Goal: Task Accomplishment & Management: Use online tool/utility

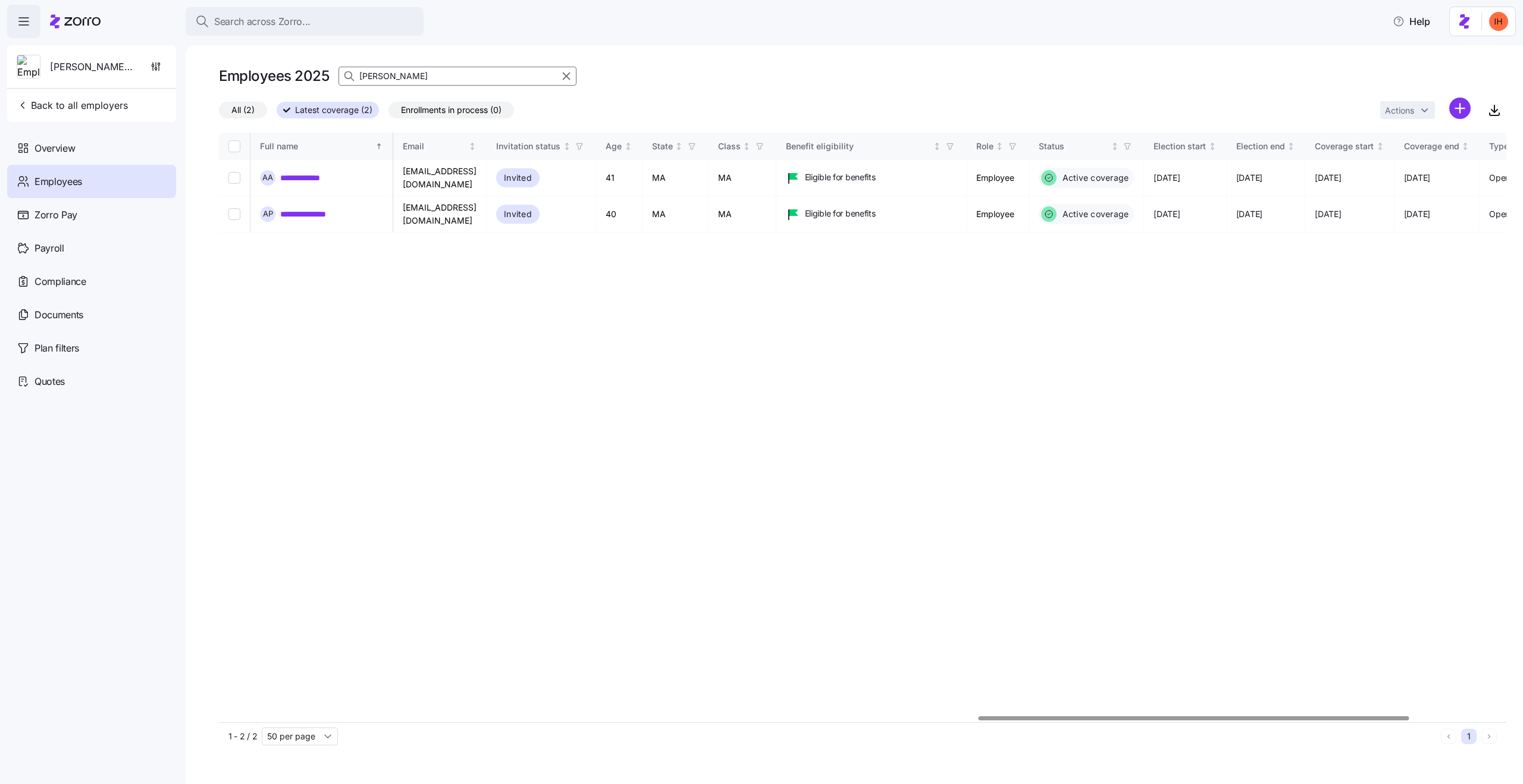
scroll to position [0, 2268]
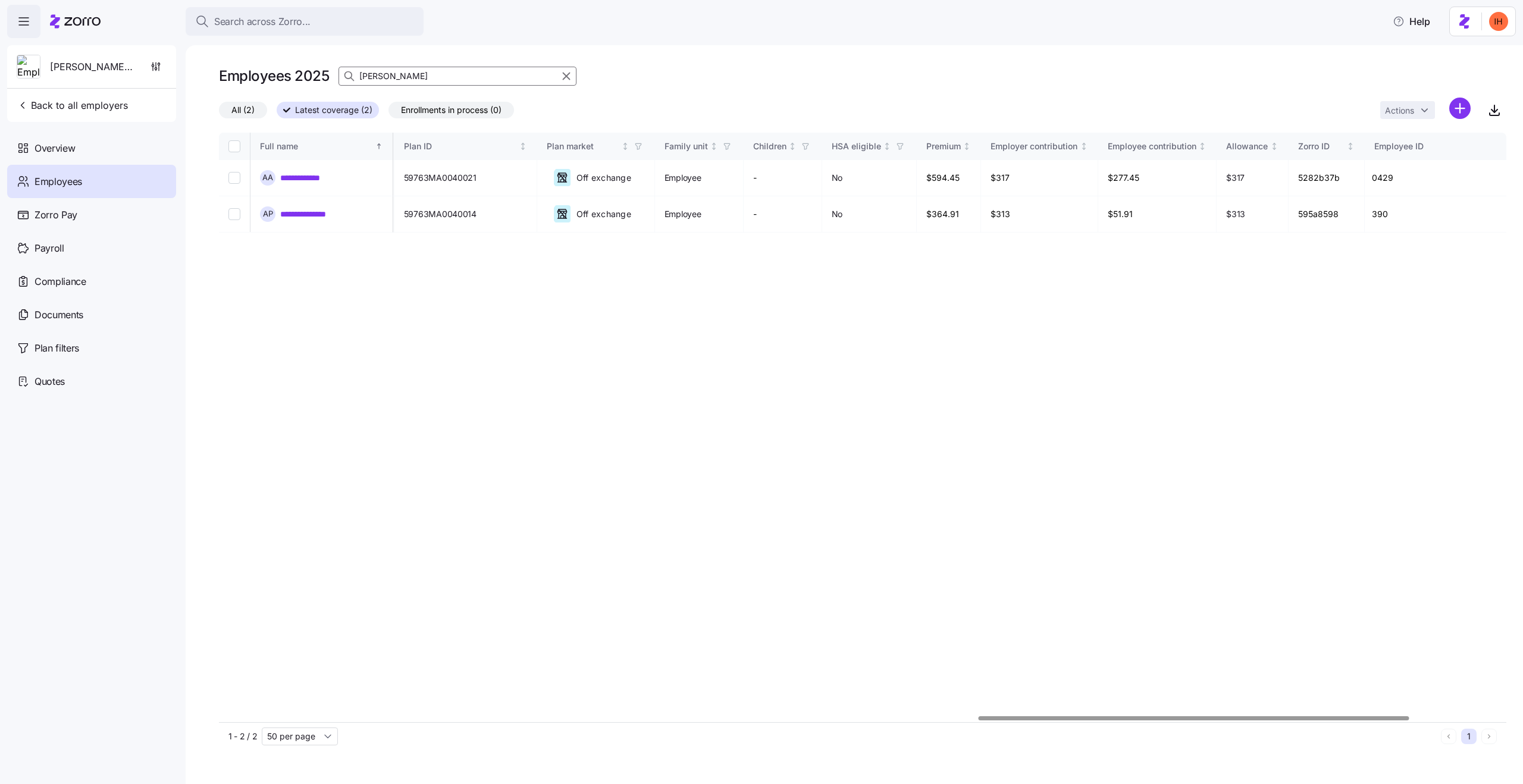
click at [481, 300] on div "**********" at bounding box center [863, 427] width 1287 height 590
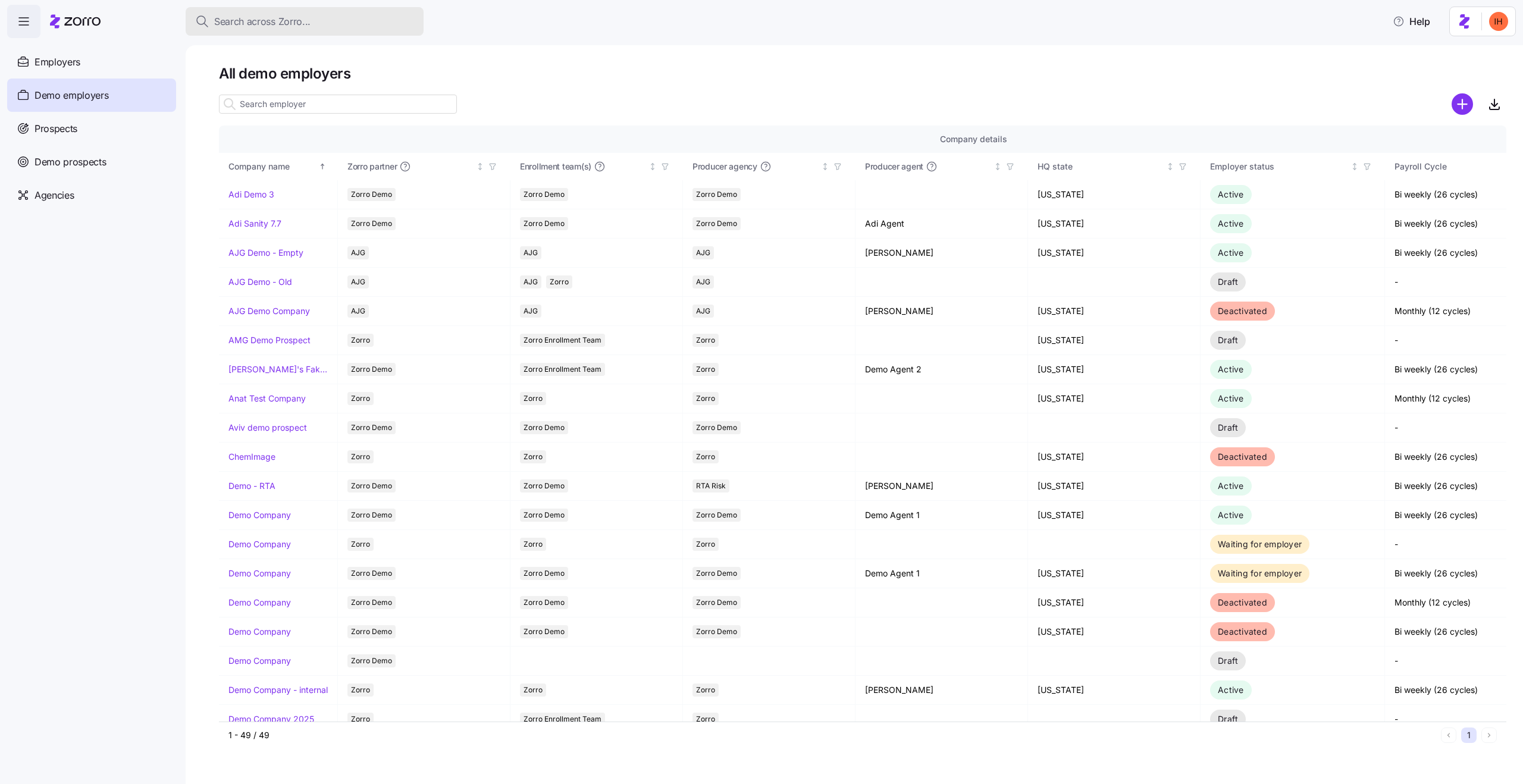
click at [269, 28] on span "Search across Zorro..." at bounding box center [263, 22] width 97 height 15
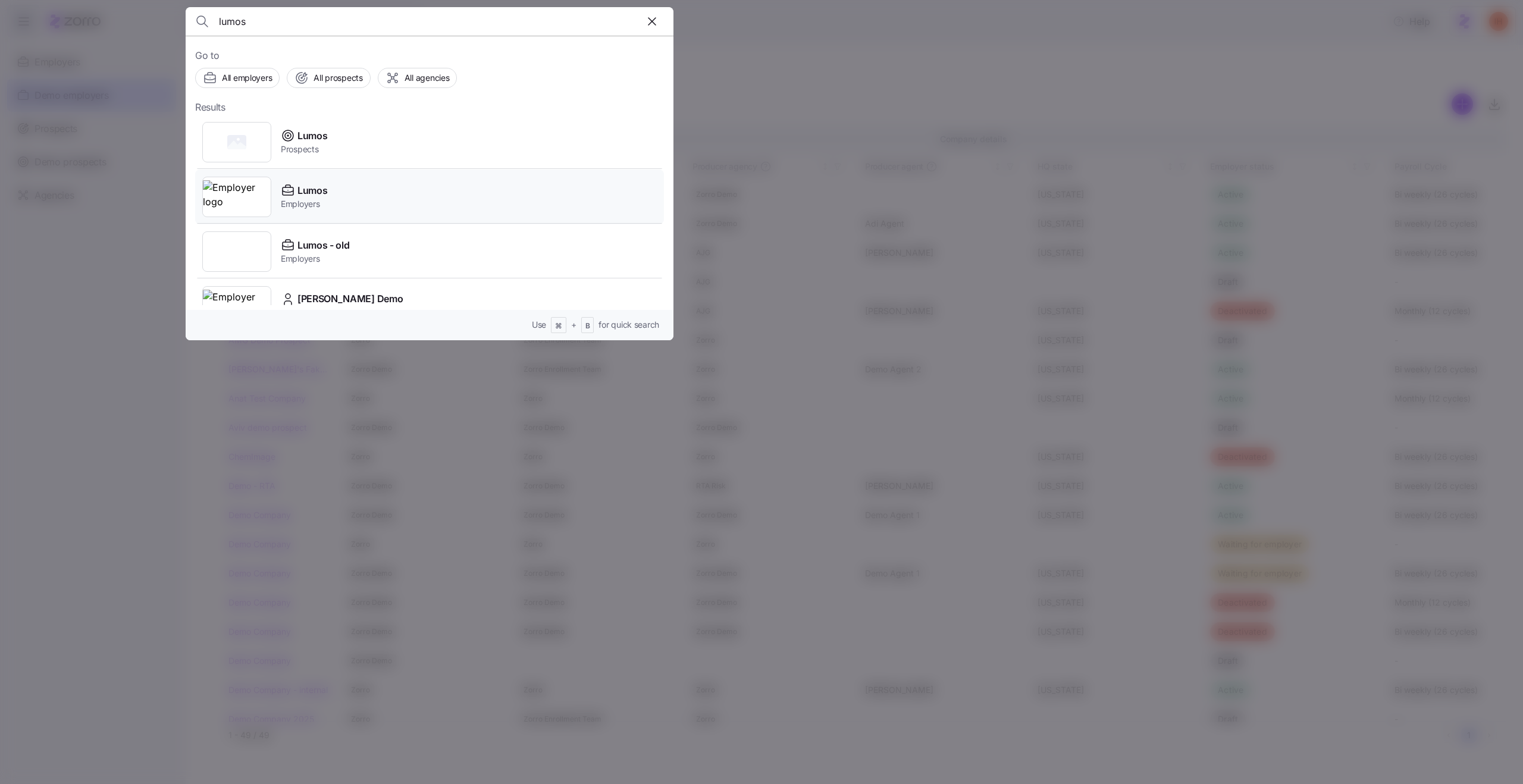
type input "lumos"
click at [362, 204] on div "Lumos Employers" at bounding box center [429, 196] width 469 height 55
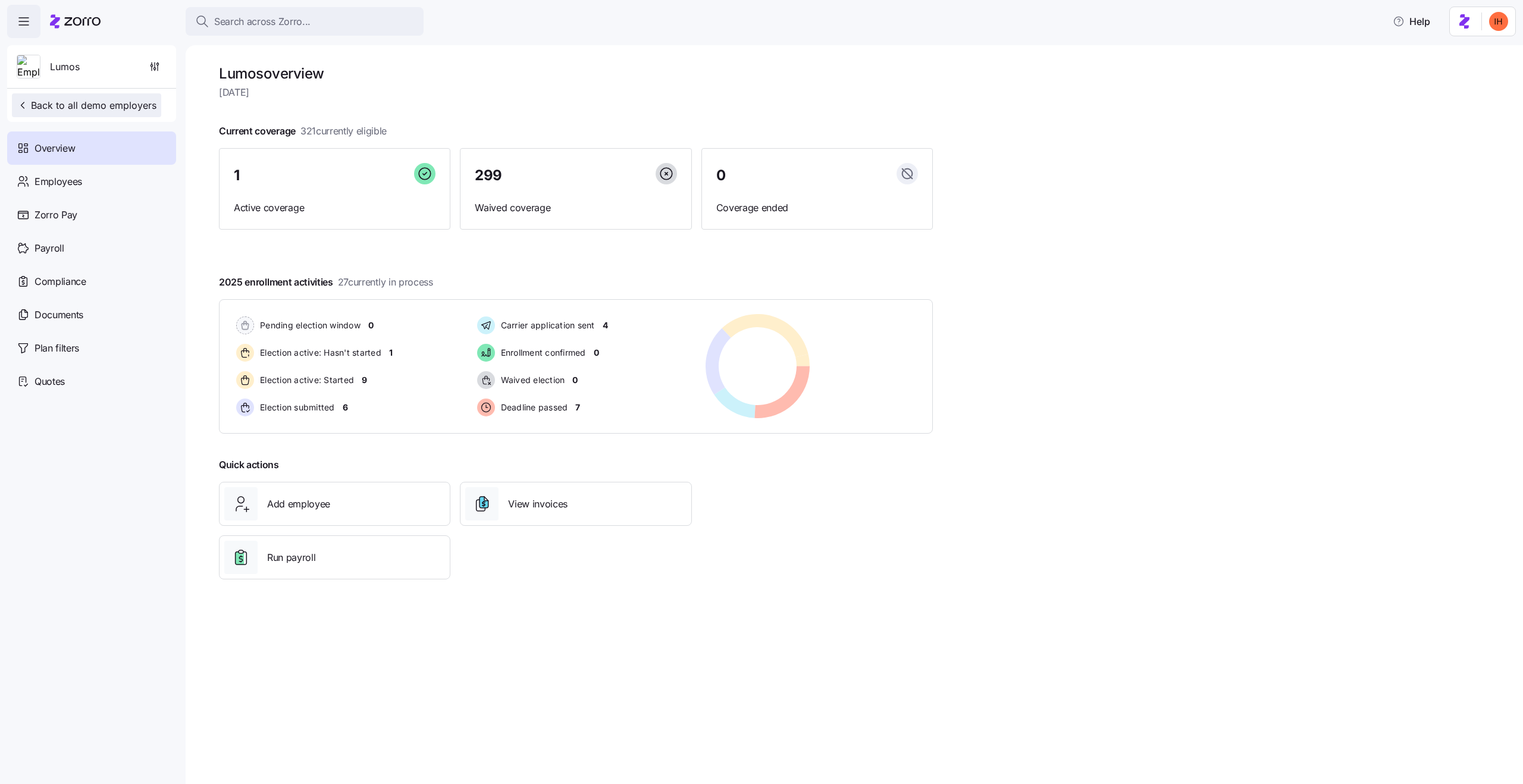
click at [145, 103] on span "Back to all demo employers" at bounding box center [87, 105] width 140 height 15
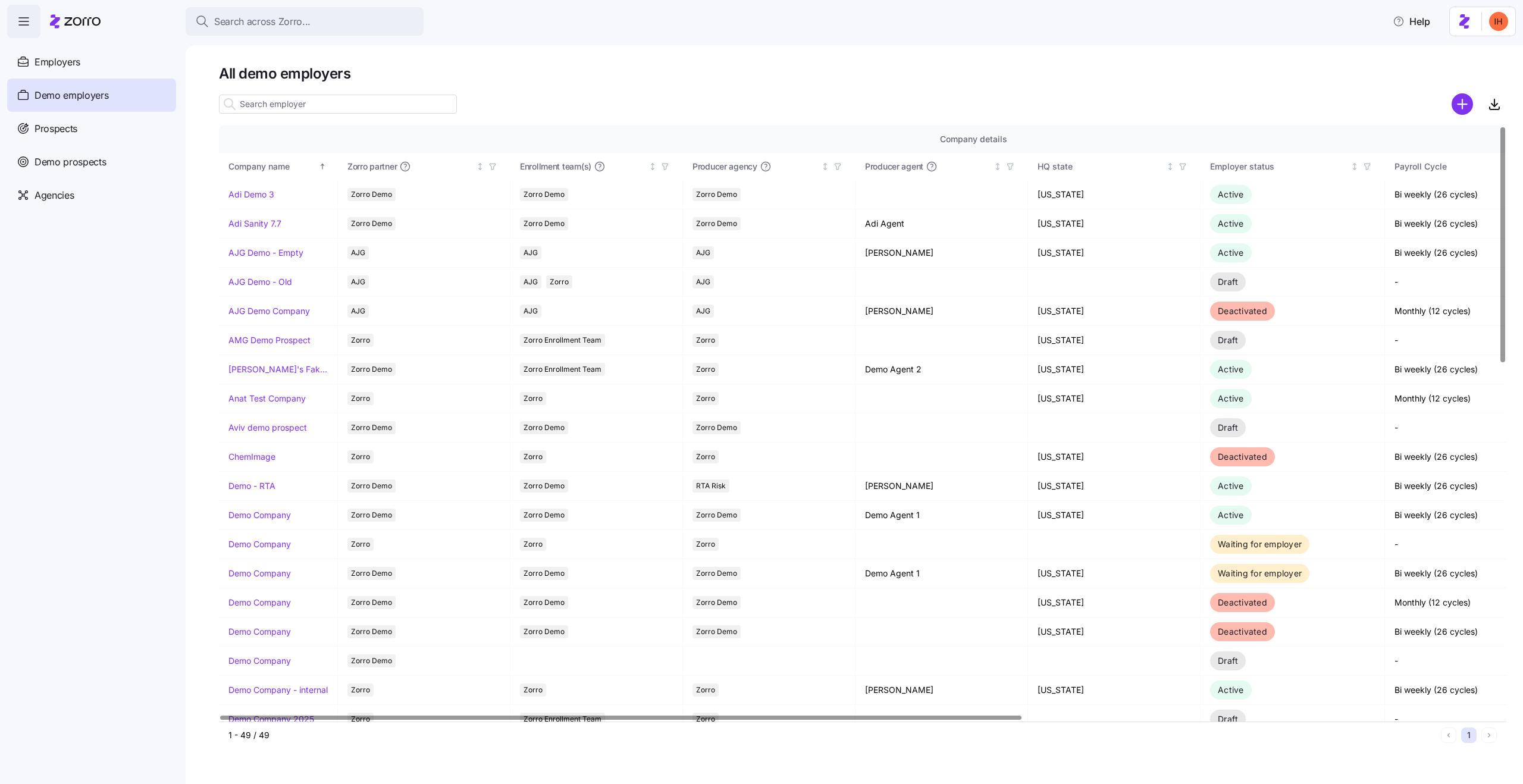
click at [313, 100] on input at bounding box center [337, 104] width 238 height 19
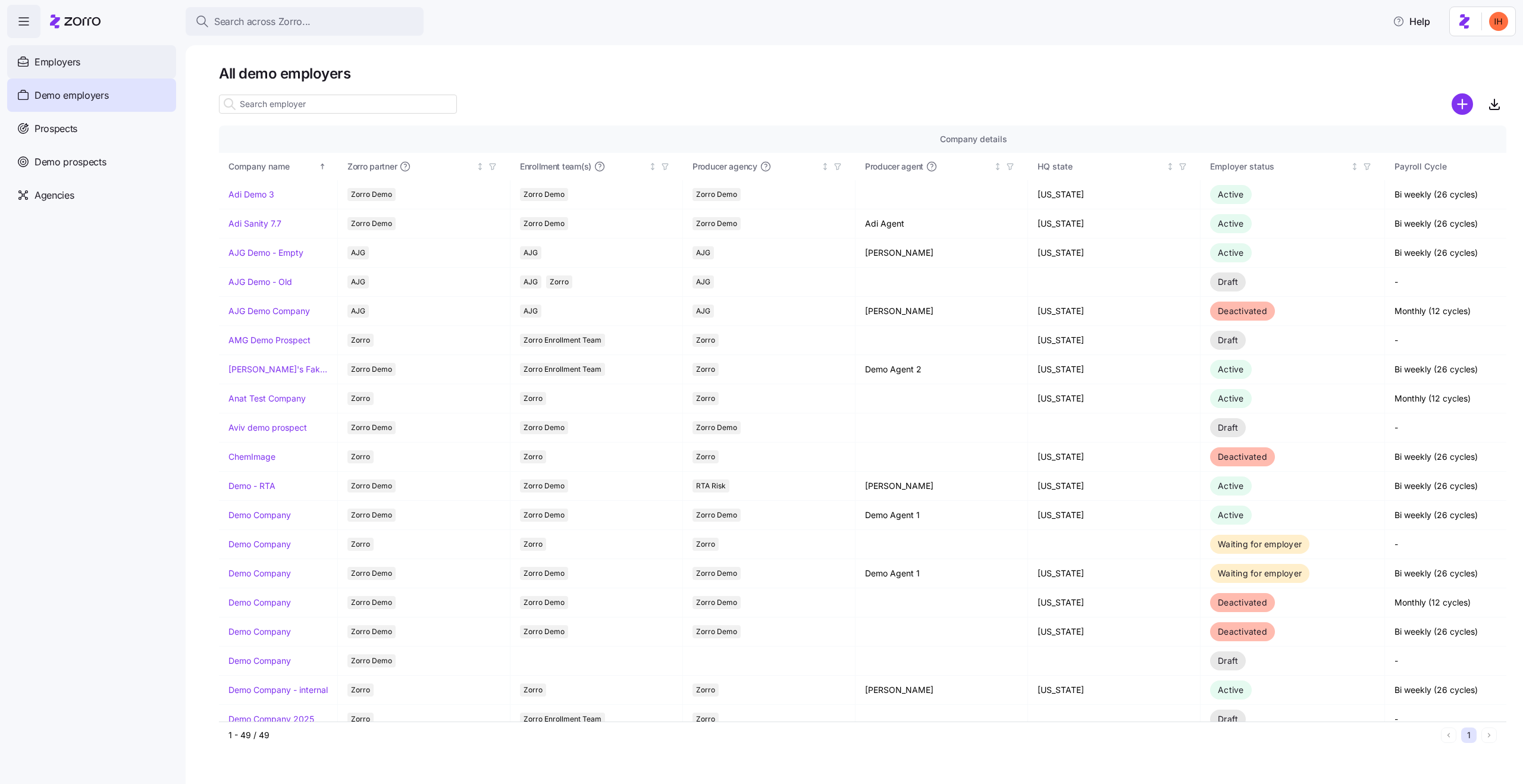
click at [100, 60] on div "Employers" at bounding box center [92, 62] width 169 height 33
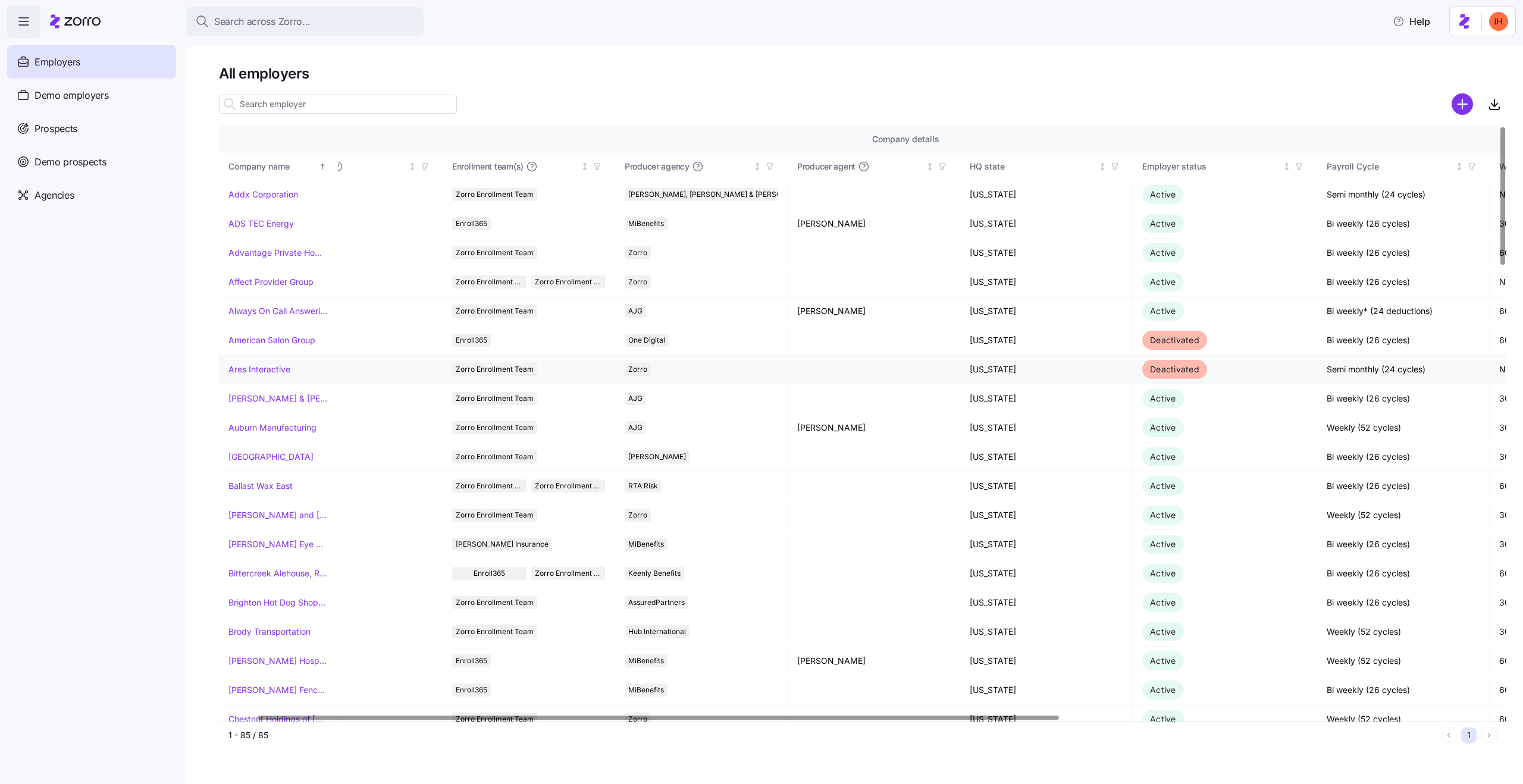
scroll to position [0, 68]
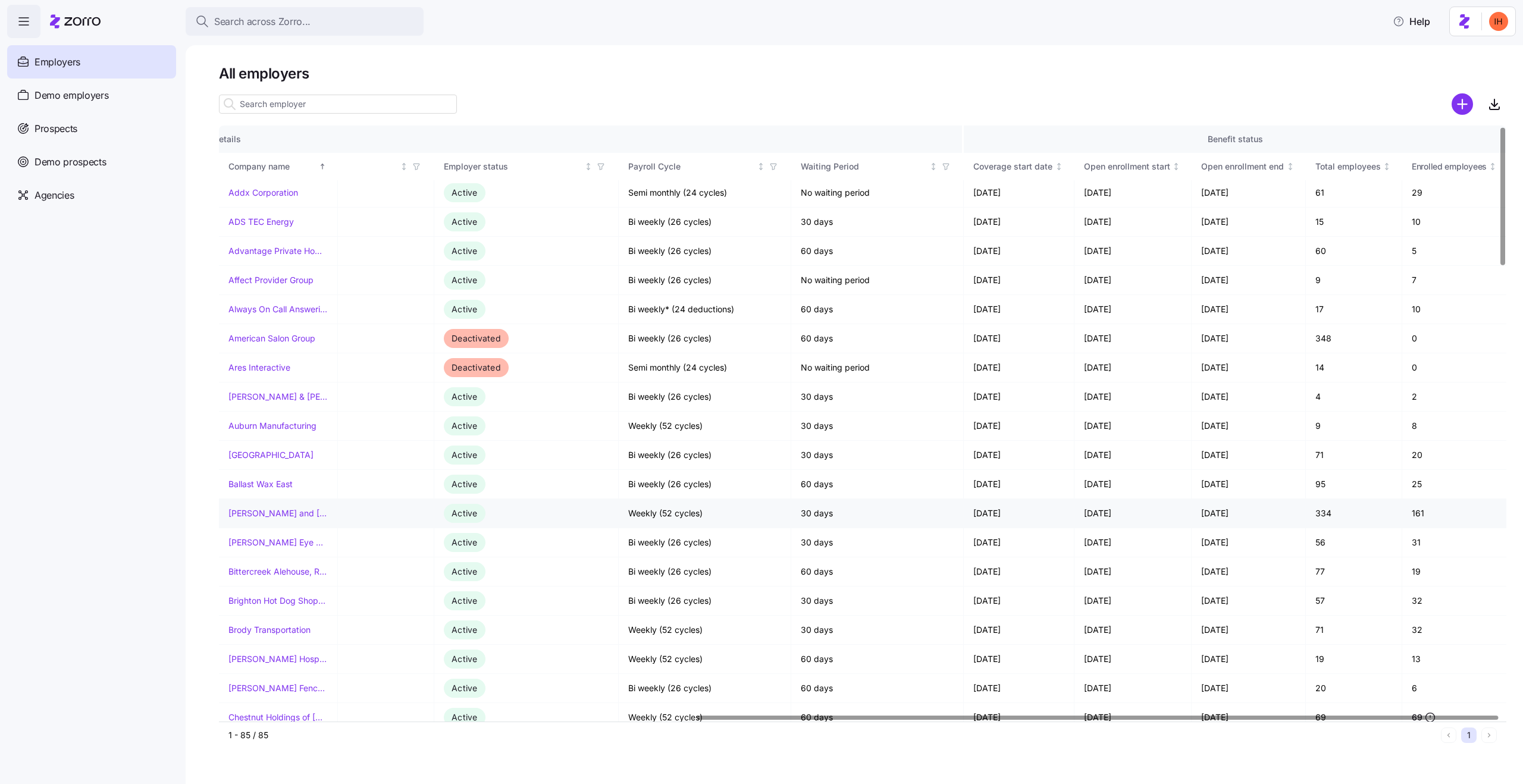
scroll to position [0, 767]
click at [282, 191] on link "Addx Corporation" at bounding box center [263, 194] width 70 height 12
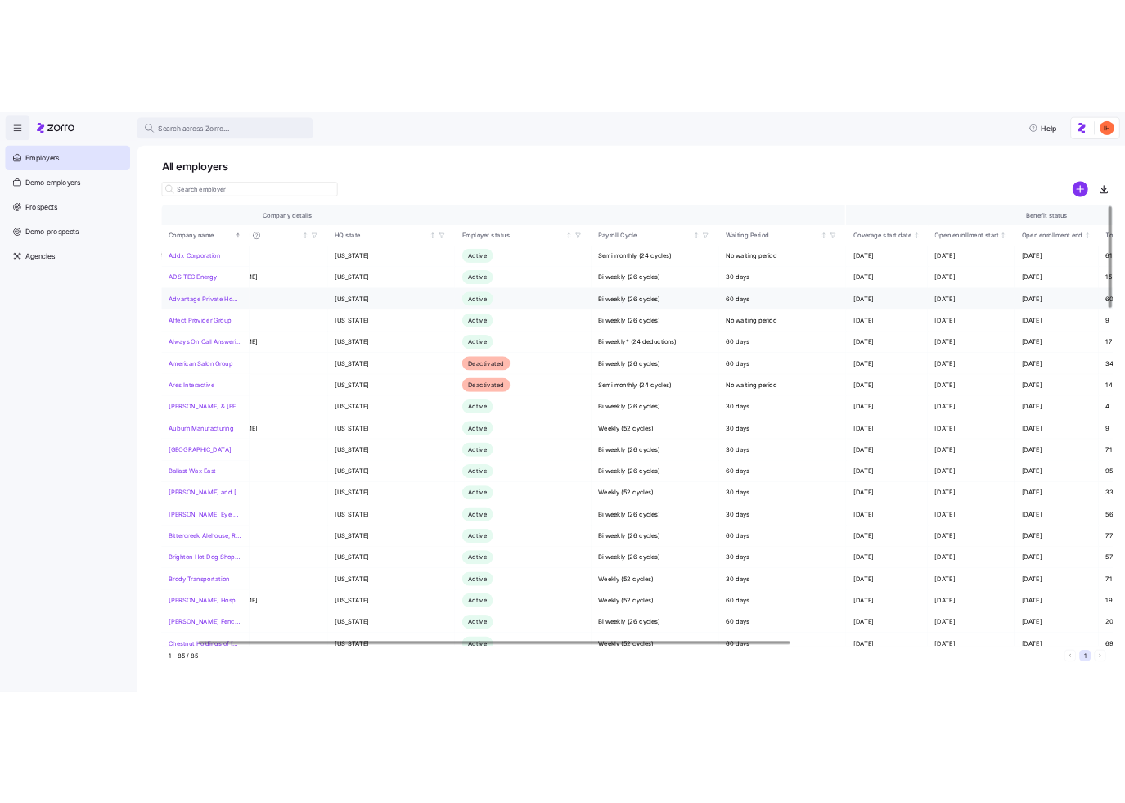
scroll to position [0, 1054]
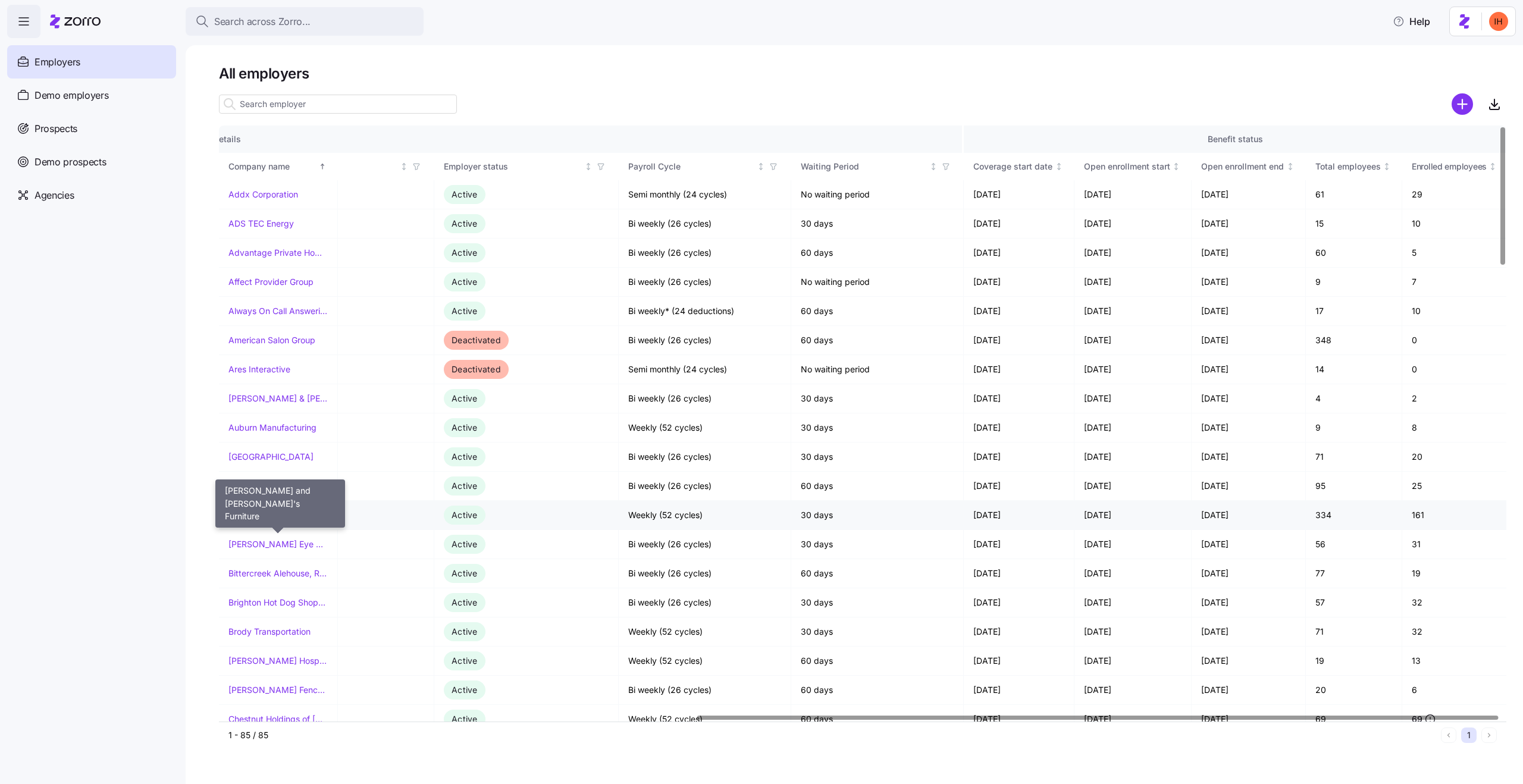
click at [302, 513] on link "[PERSON_NAME] and [PERSON_NAME]'s Furniture" at bounding box center [278, 515] width 100 height 12
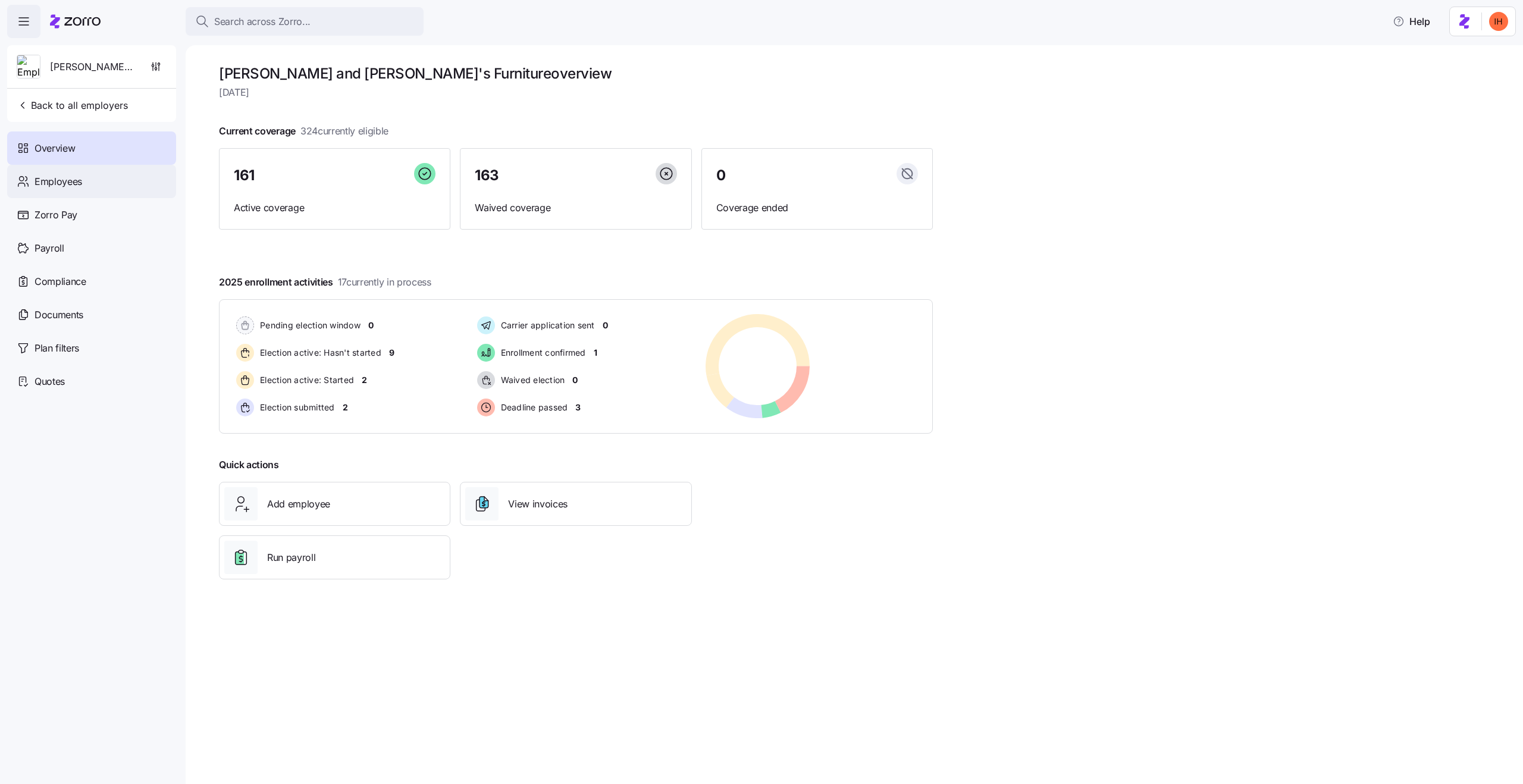
click at [84, 179] on div "Employees" at bounding box center [92, 182] width 169 height 33
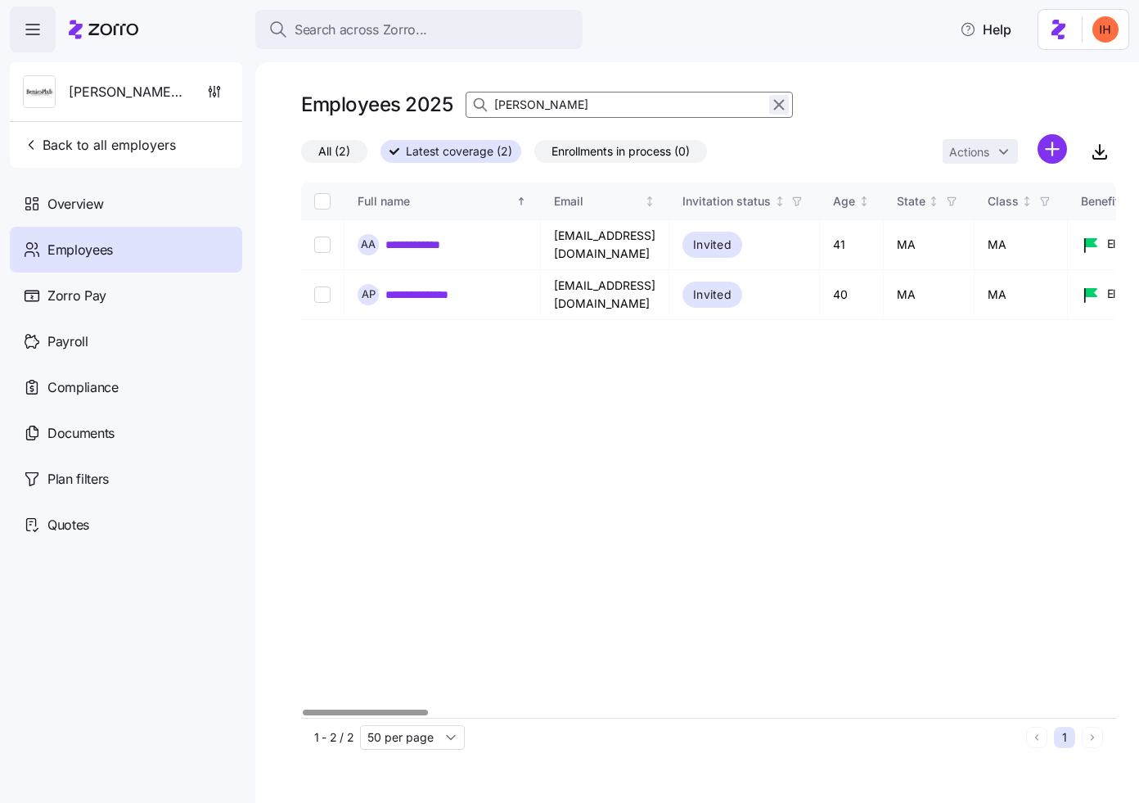
click at [779, 107] on icon "button" at bounding box center [779, 105] width 18 height 20
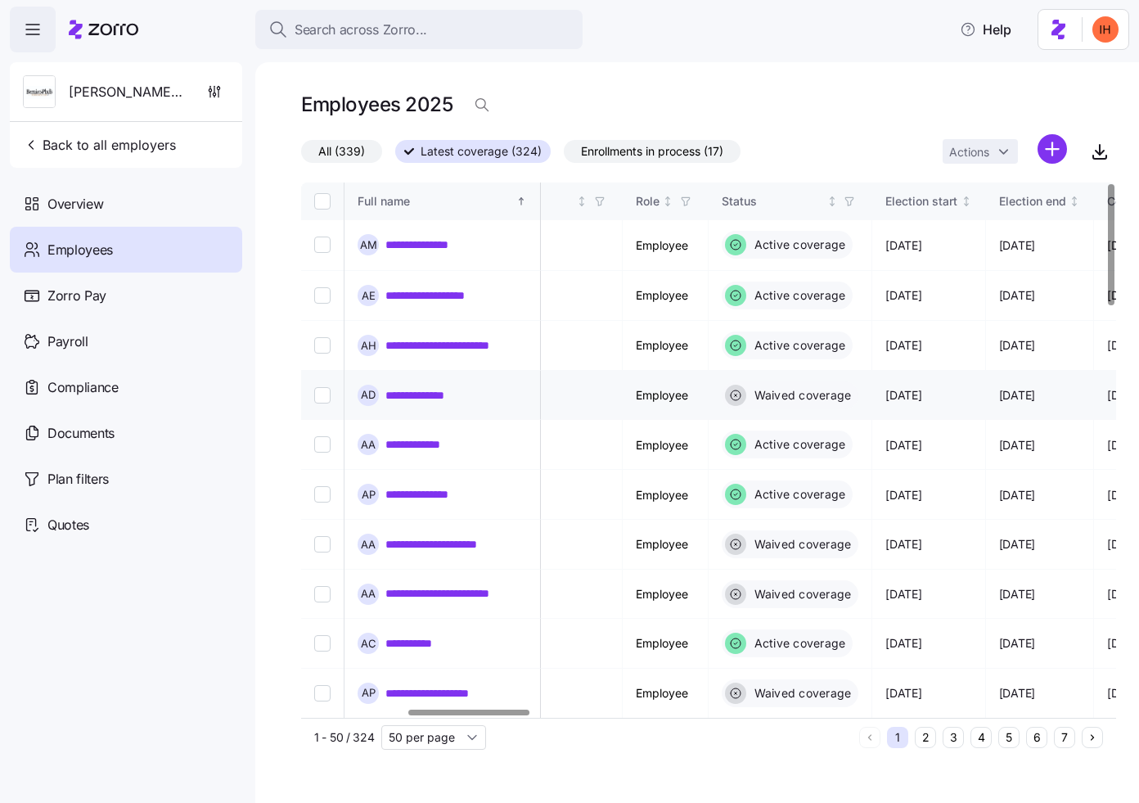
scroll to position [0, 711]
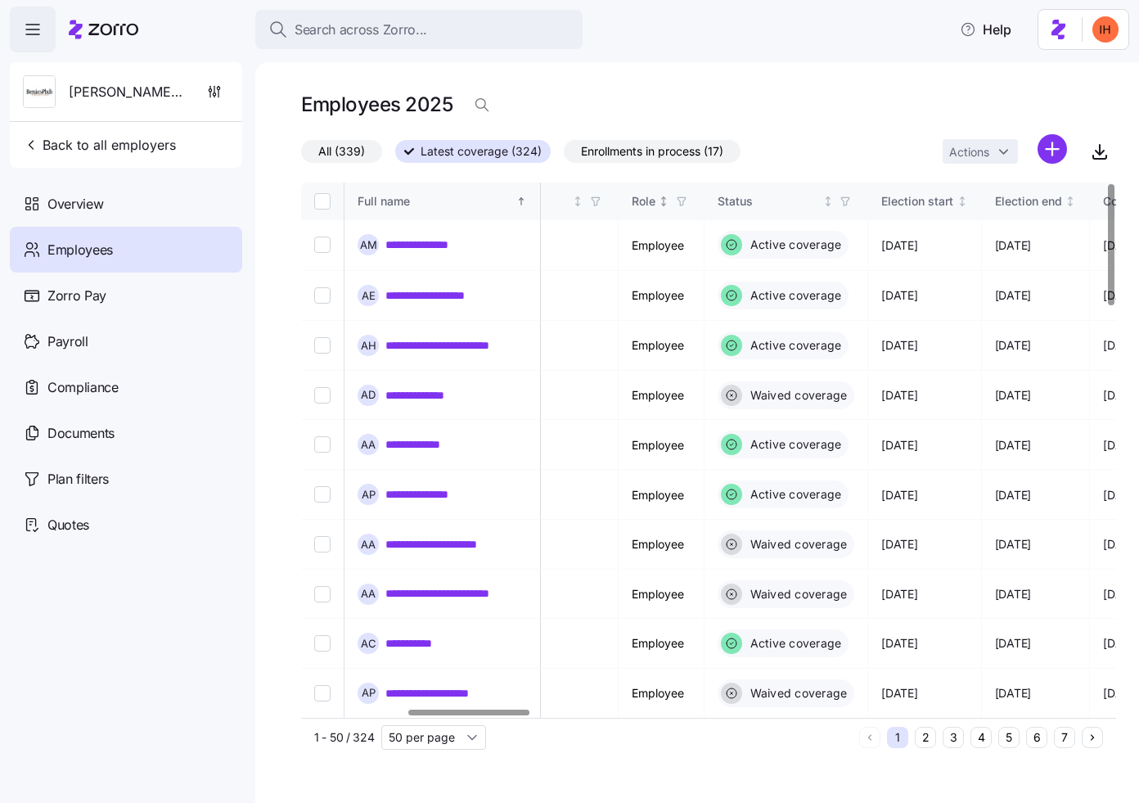
click at [687, 204] on icon "button" at bounding box center [681, 201] width 11 height 11
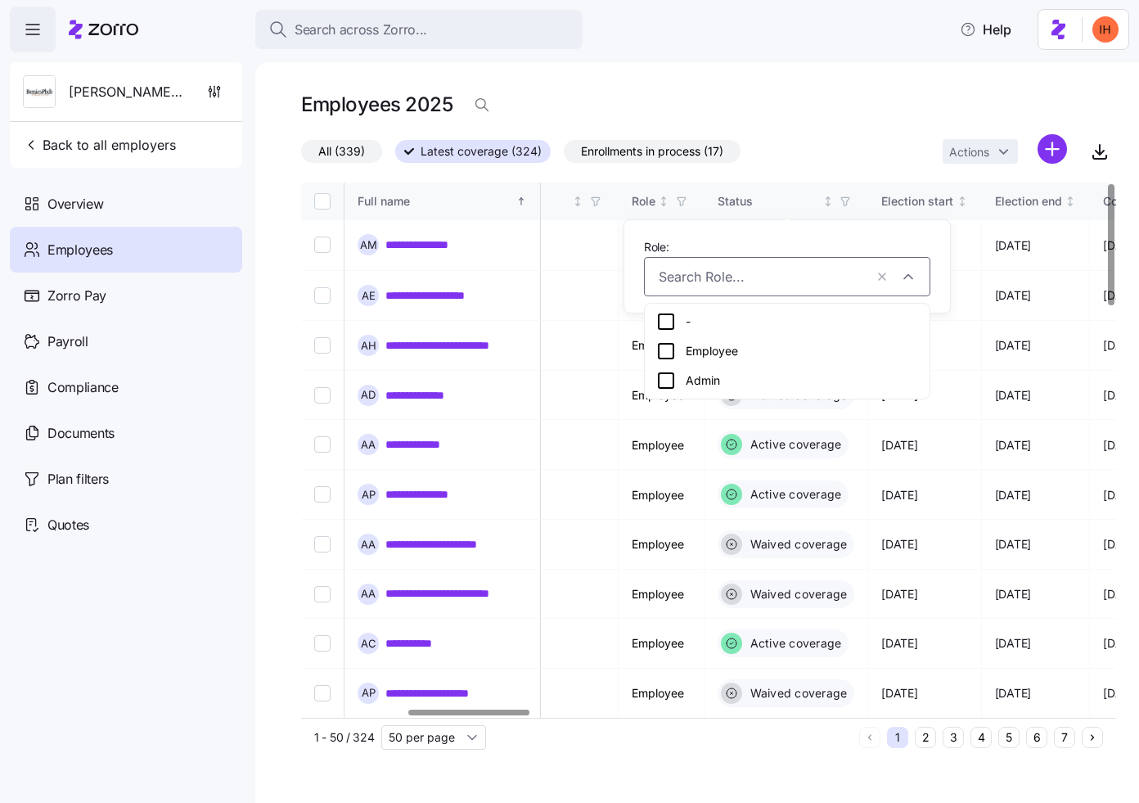
click at [691, 380] on div "Admin" at bounding box center [787, 381] width 262 height 20
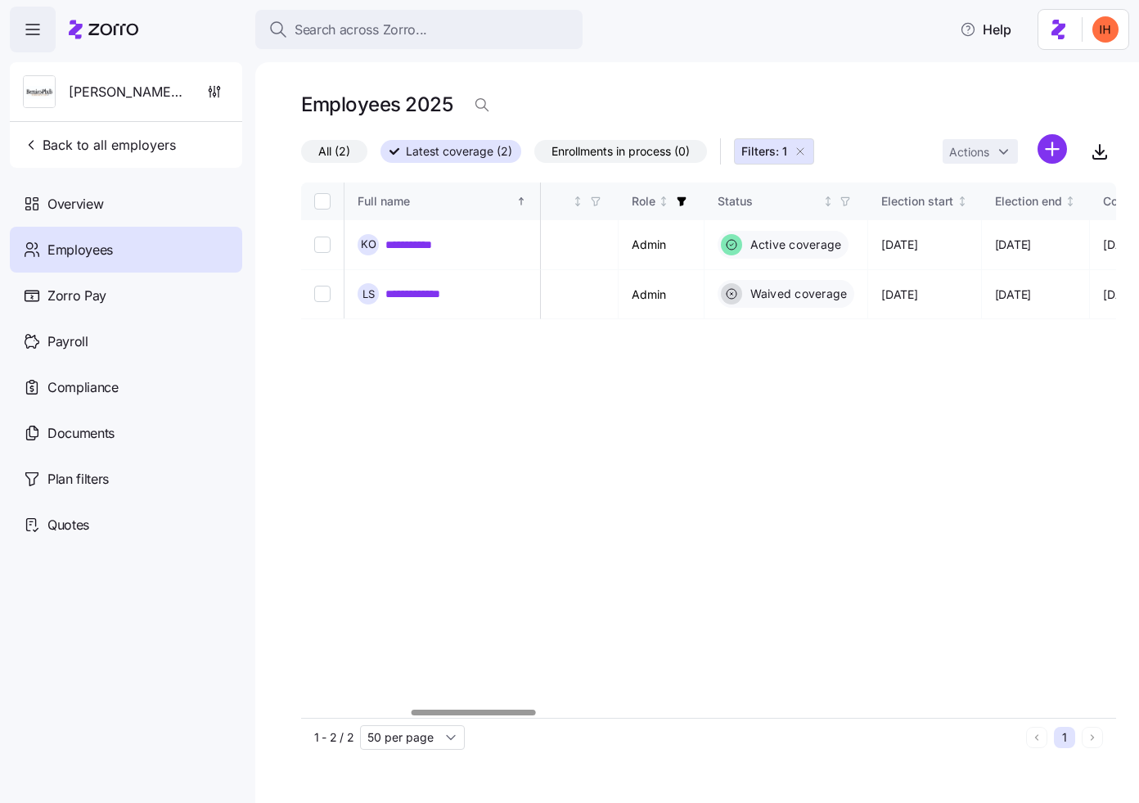
scroll to position [0, 716]
click at [416, 246] on link "**********" at bounding box center [421, 244] width 72 height 16
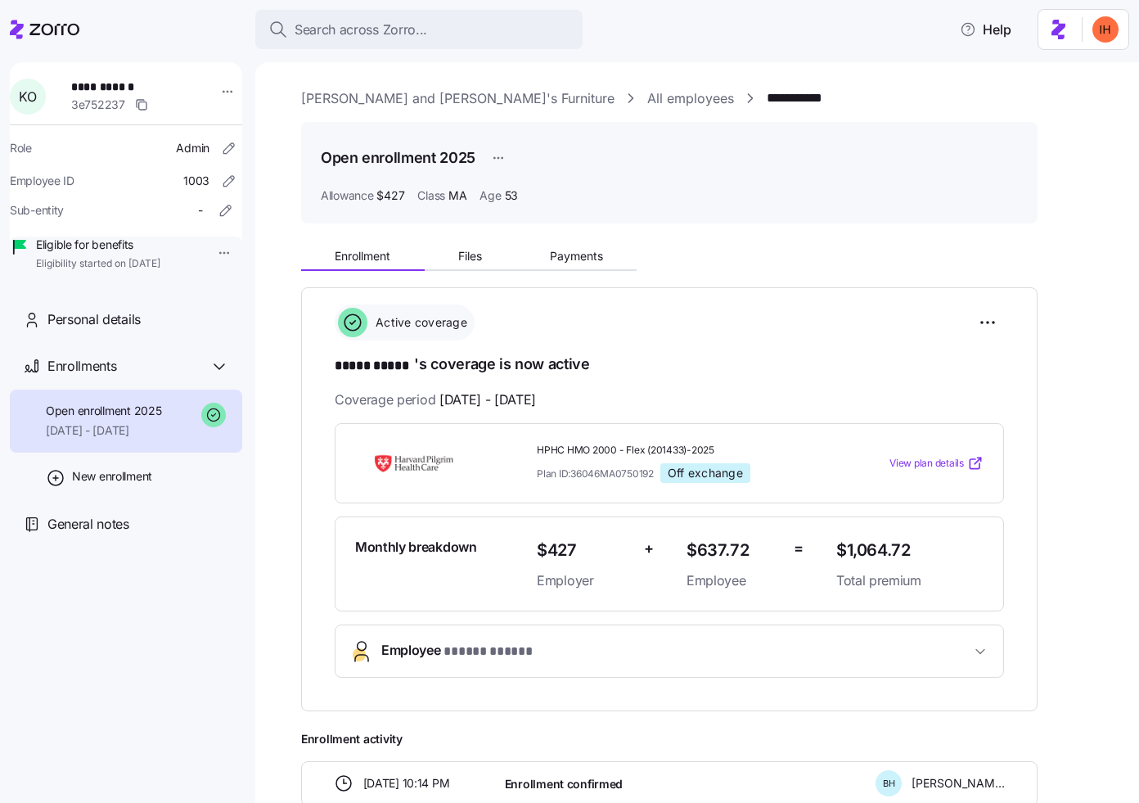
click at [1109, 36] on html "**********" at bounding box center [569, 396] width 1139 height 793
click at [1072, 32] on html "**********" at bounding box center [569, 396] width 1139 height 793
click at [1067, 32] on html "**********" at bounding box center [569, 396] width 1139 height 793
click at [966, 88] on html "**********" at bounding box center [569, 396] width 1139 height 793
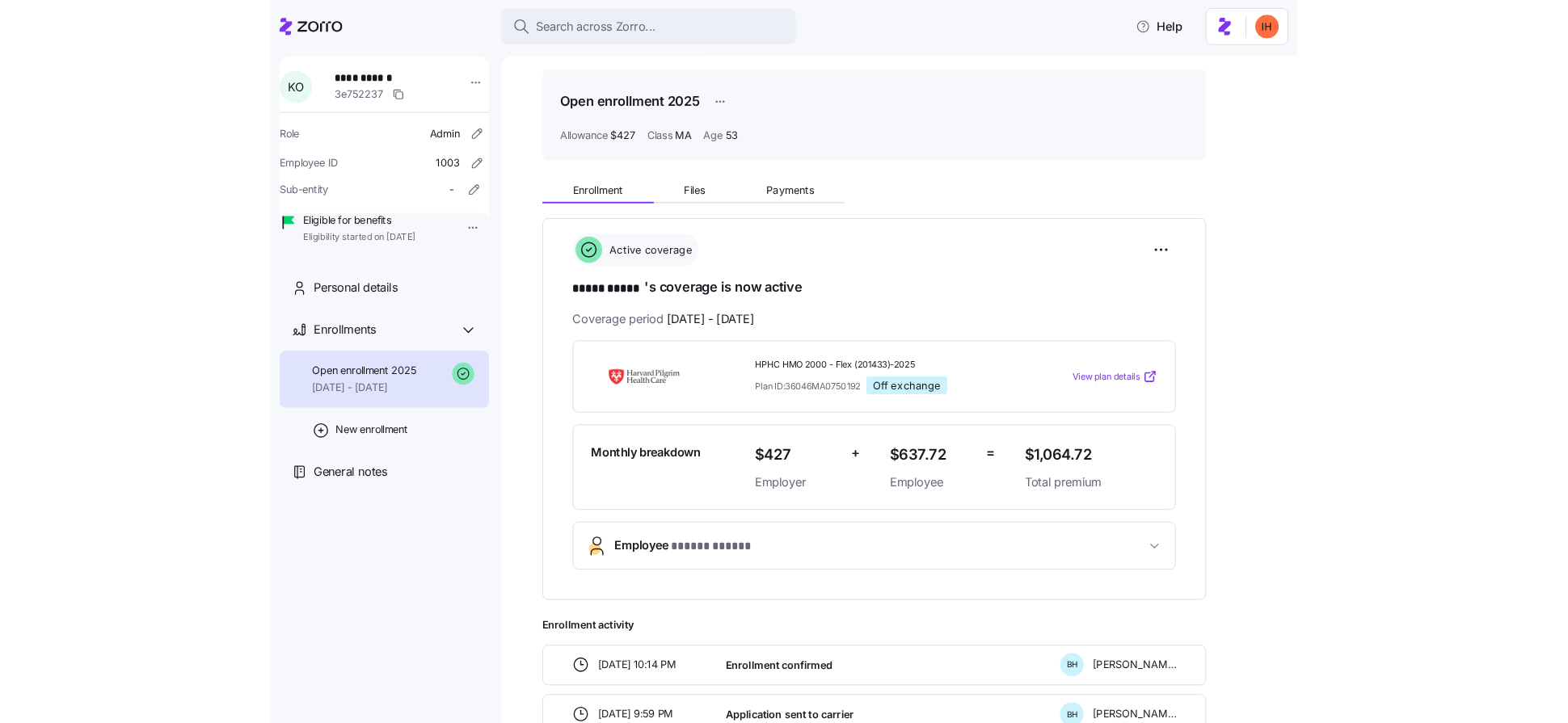
scroll to position [57, 0]
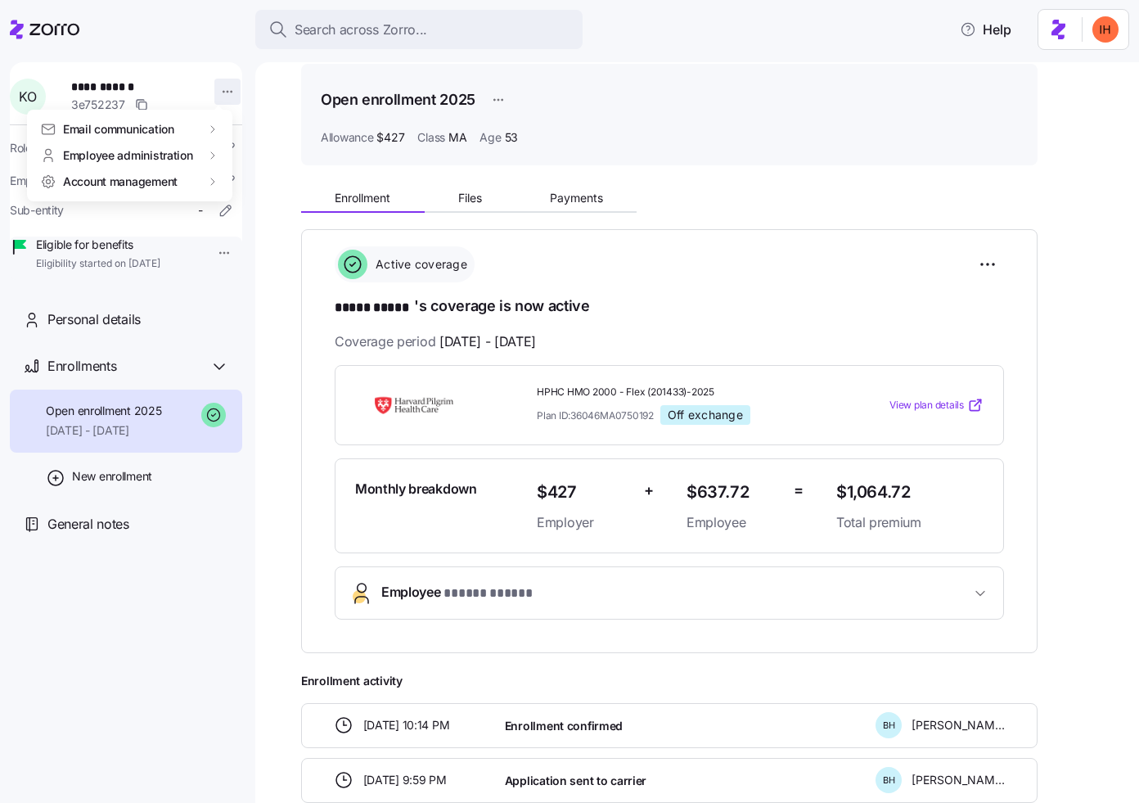
click at [209, 98] on html "**********" at bounding box center [569, 396] width 1139 height 793
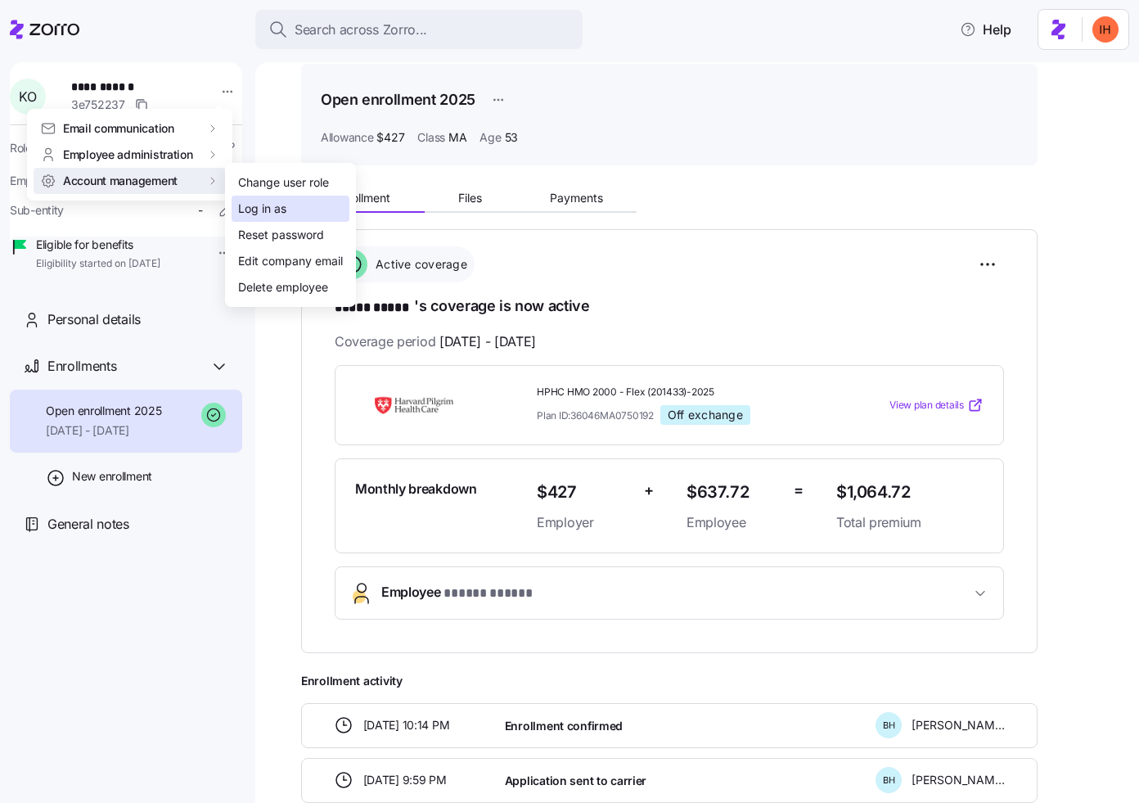
click at [261, 207] on div "Log in as" at bounding box center [262, 209] width 48 height 18
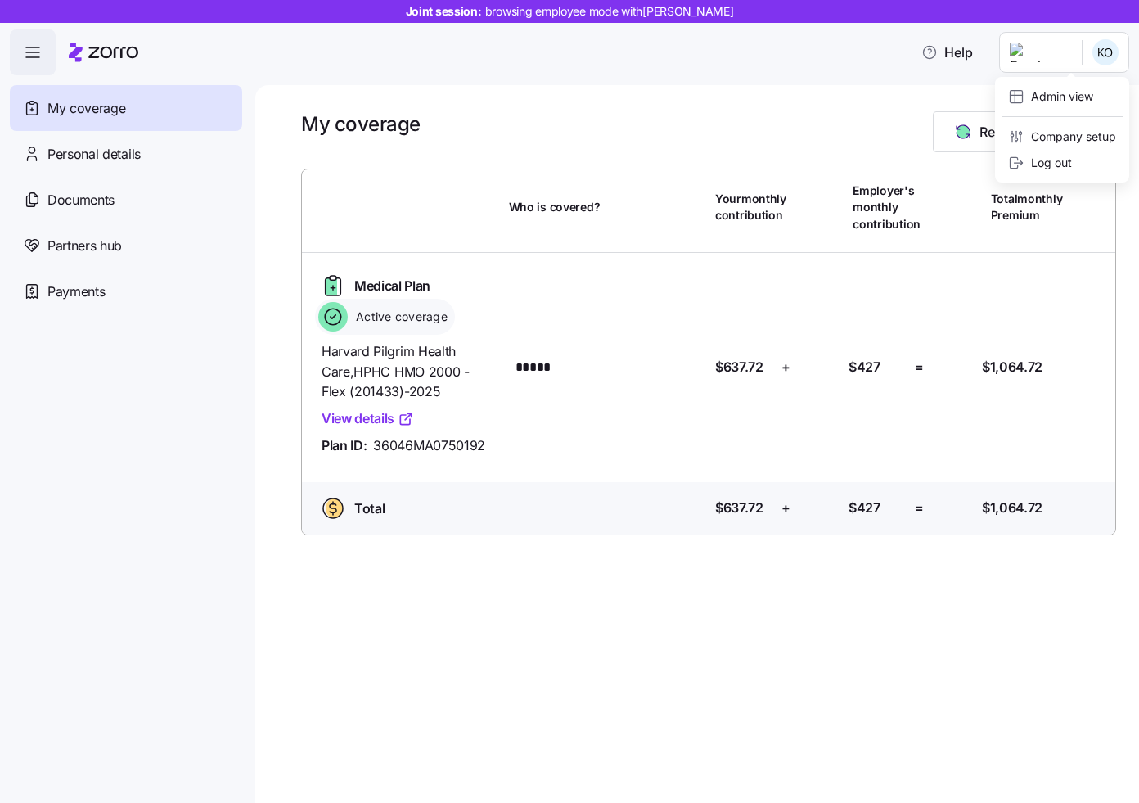
click at [1055, 56] on html "Joint session: browsing employee mode with [PERSON_NAME] Help My coverage Perso…" at bounding box center [569, 396] width 1139 height 793
click at [1055, 100] on div "Admin view" at bounding box center [1050, 97] width 85 height 18
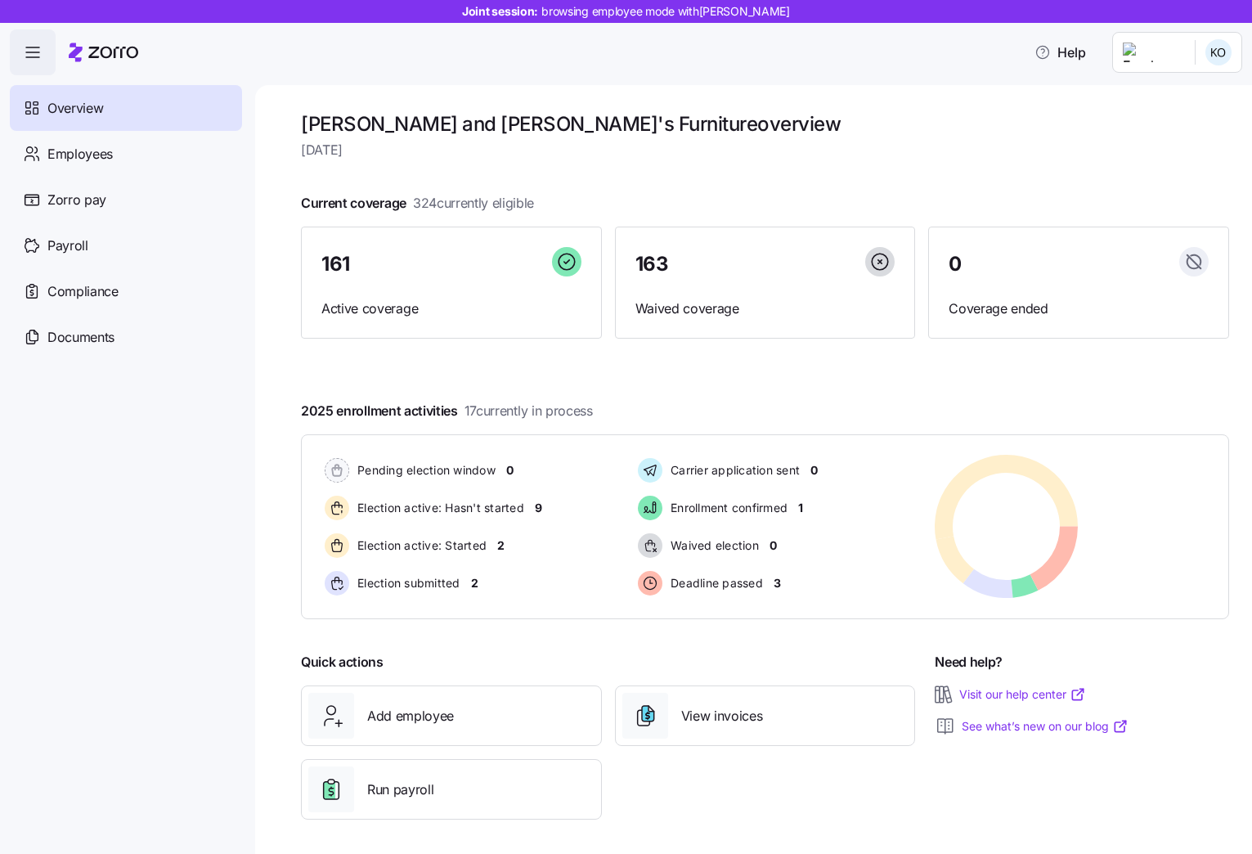
click at [40, 52] on icon "button" at bounding box center [33, 53] width 20 height 20
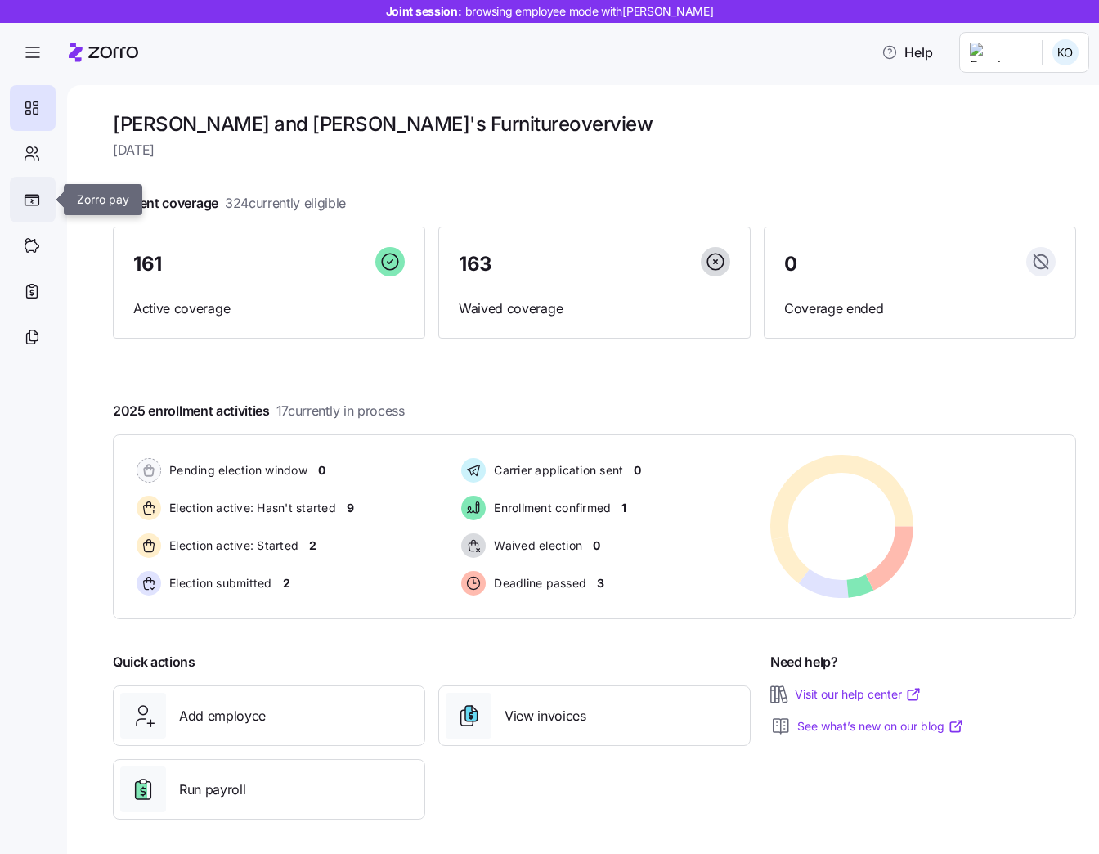
click at [34, 189] on div at bounding box center [33, 200] width 46 height 46
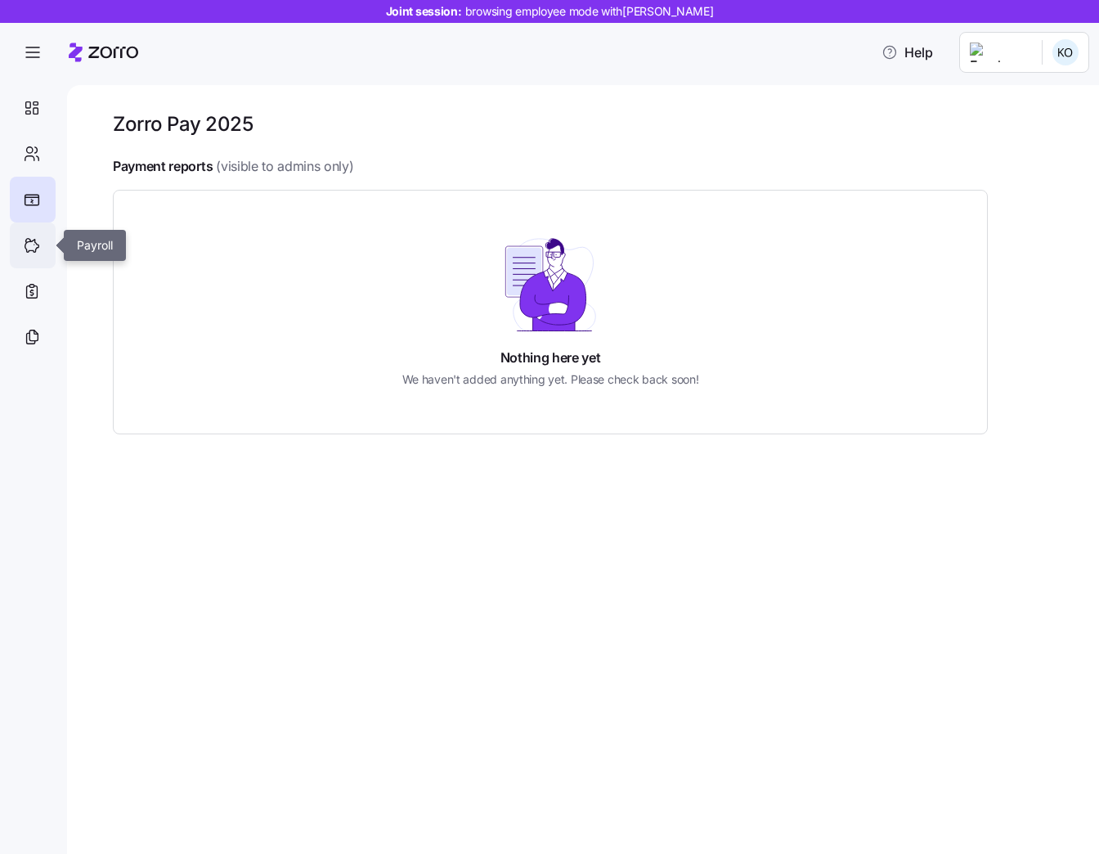
click at [34, 241] on icon at bounding box center [32, 246] width 14 height 13
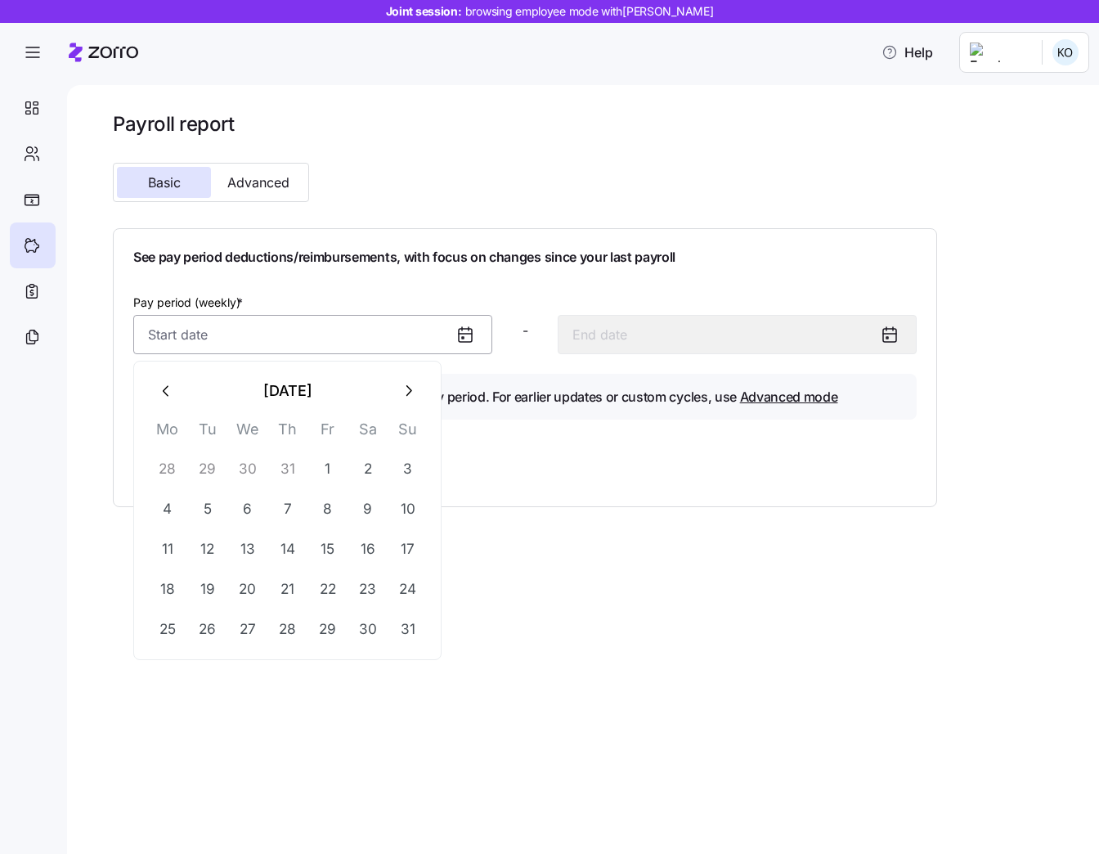
click at [250, 326] on input "Pay period (weekly) *" at bounding box center [312, 334] width 359 height 39
click at [255, 464] on button "30" at bounding box center [247, 468] width 39 height 39
type input "[DATE]"
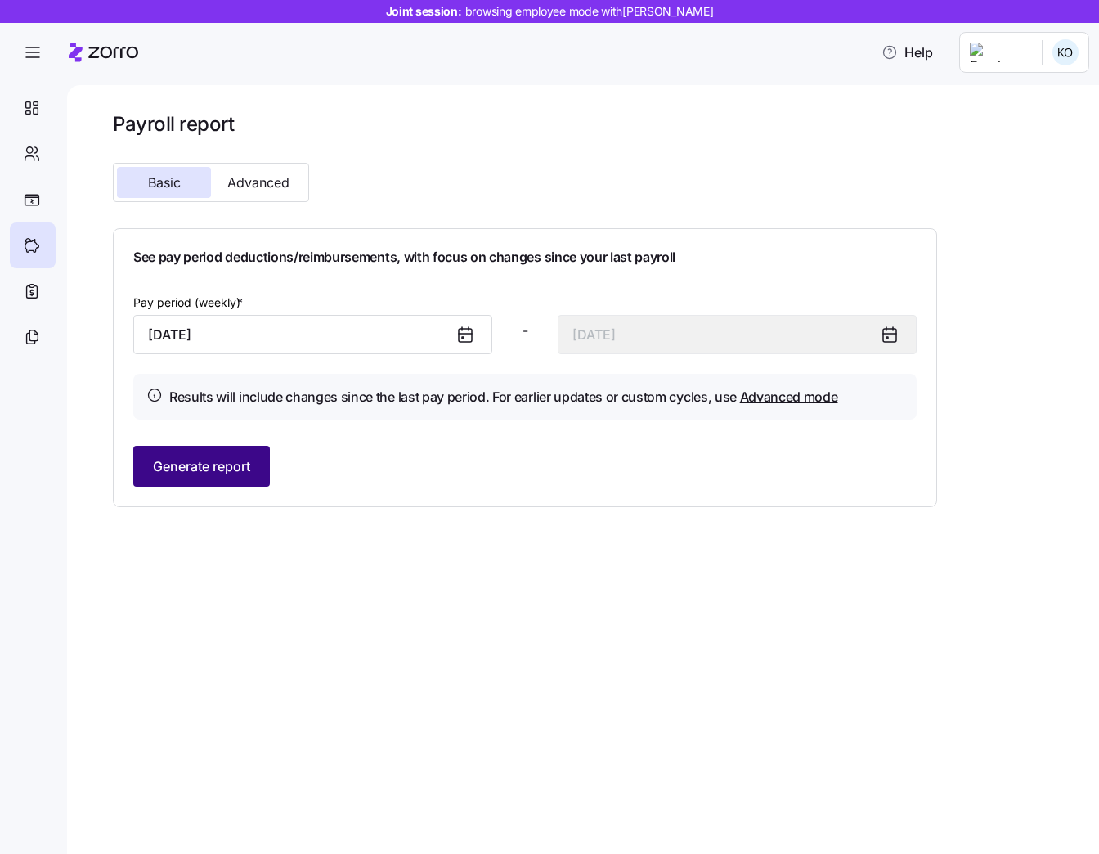
click at [236, 466] on span "Generate report" at bounding box center [201, 466] width 97 height 20
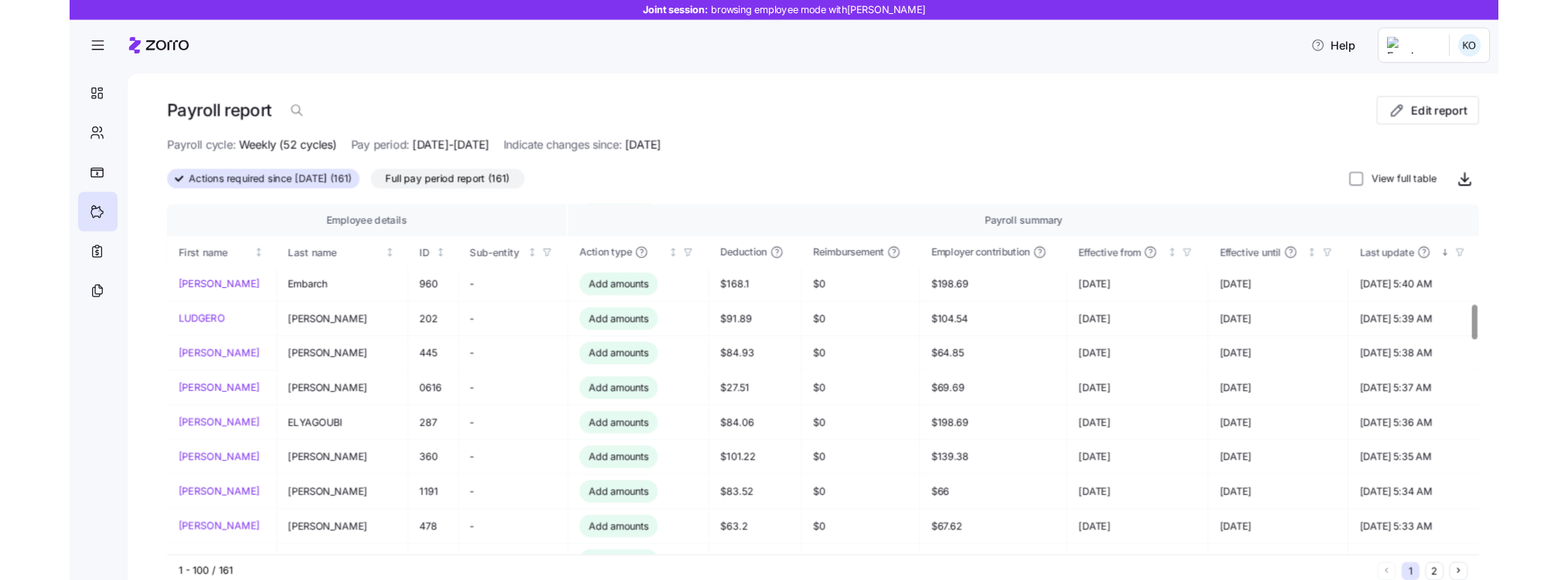
scroll to position [1104, 0]
